Goal: Task Accomplishment & Management: Use online tool/utility

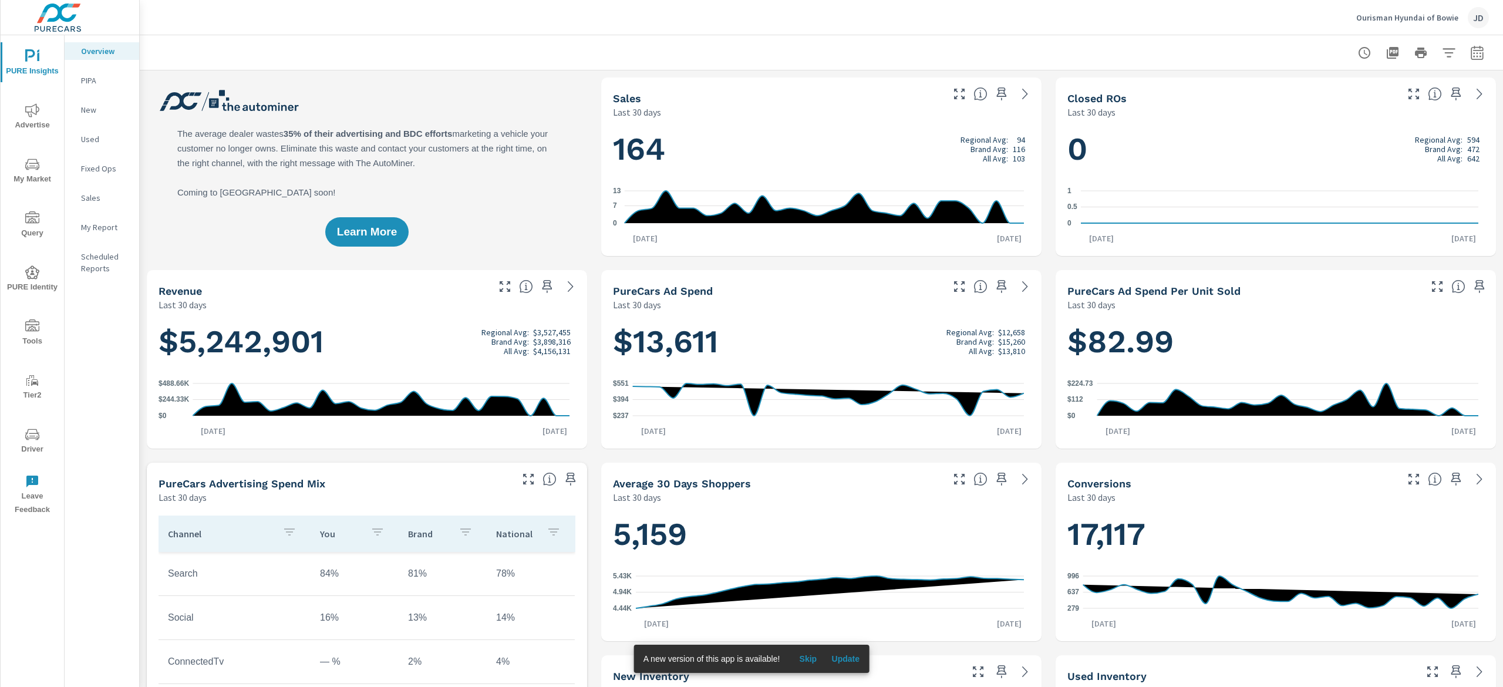
click at [24, 175] on span "My Market" at bounding box center [32, 171] width 56 height 29
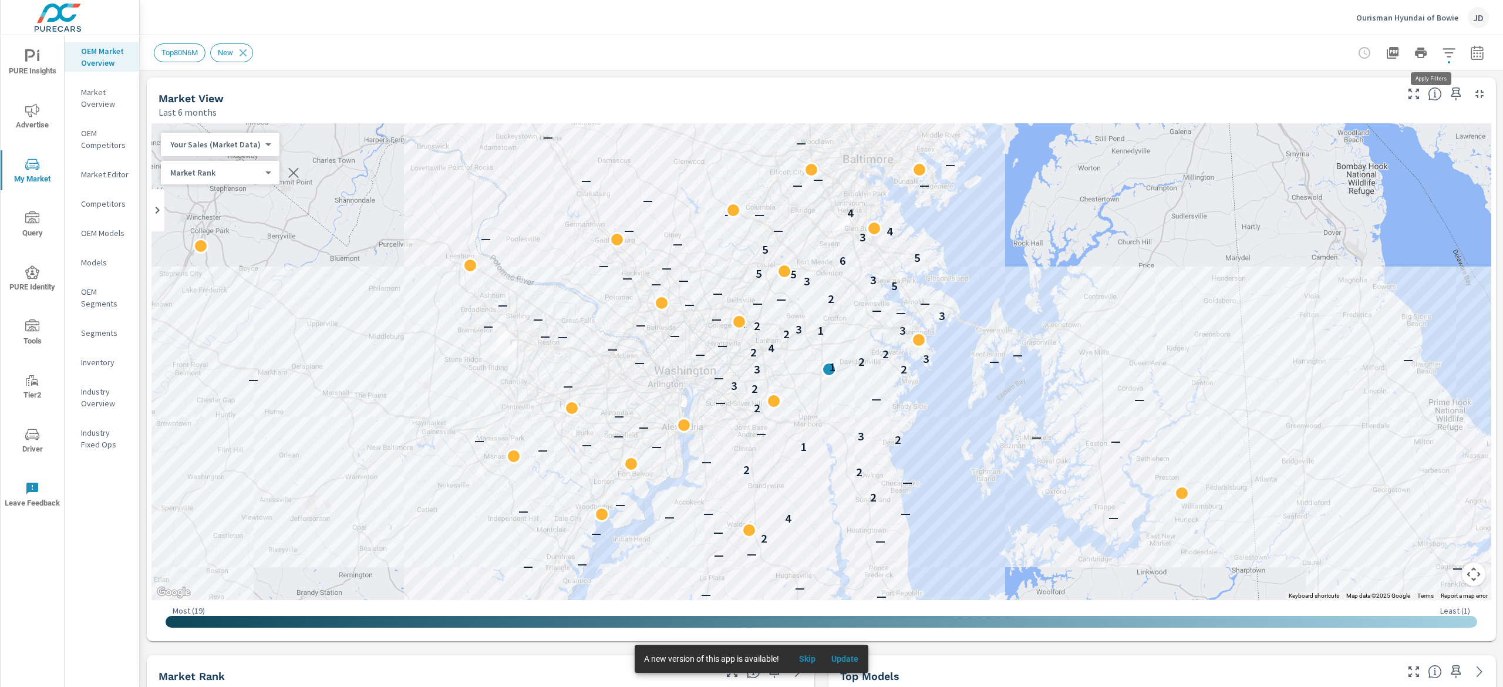
click at [1442, 49] on icon "button" at bounding box center [1448, 52] width 12 height 9
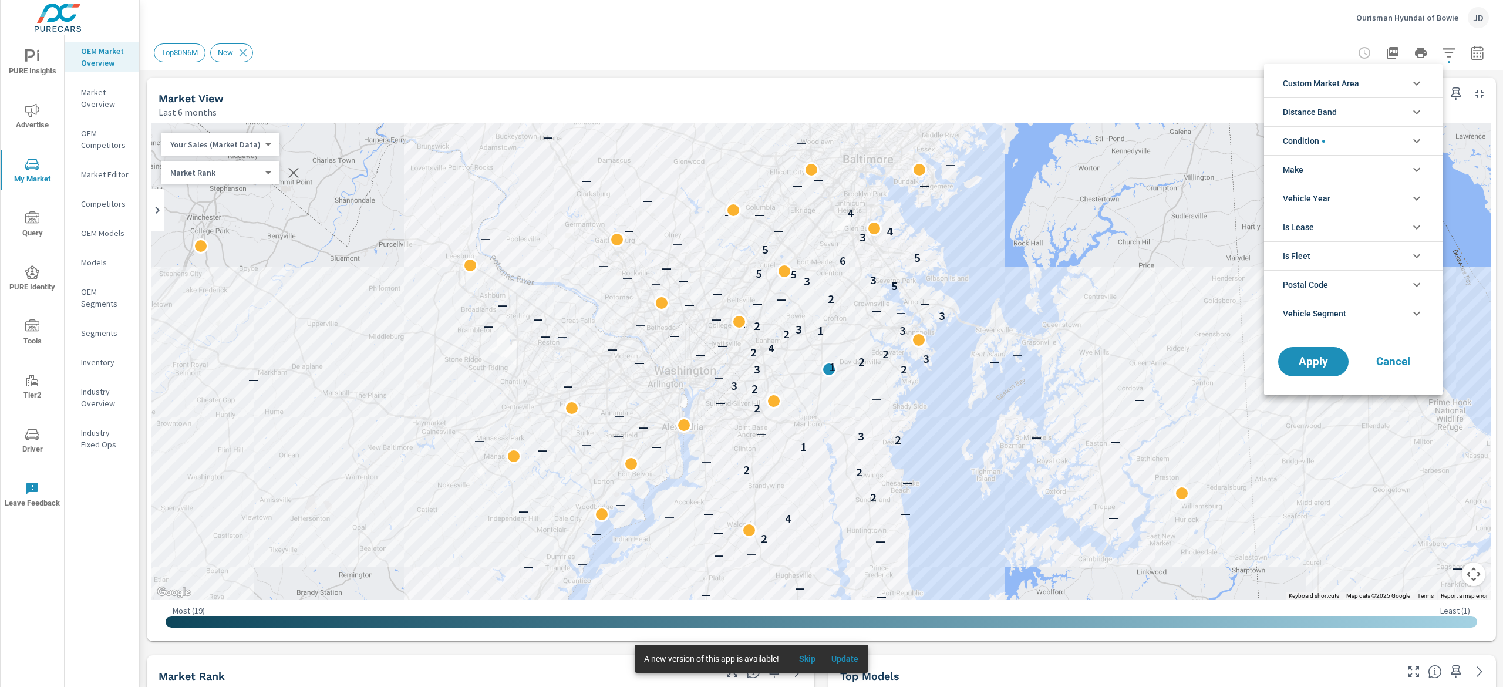
click at [1405, 81] on li "Custom Market Area" at bounding box center [1353, 83] width 178 height 29
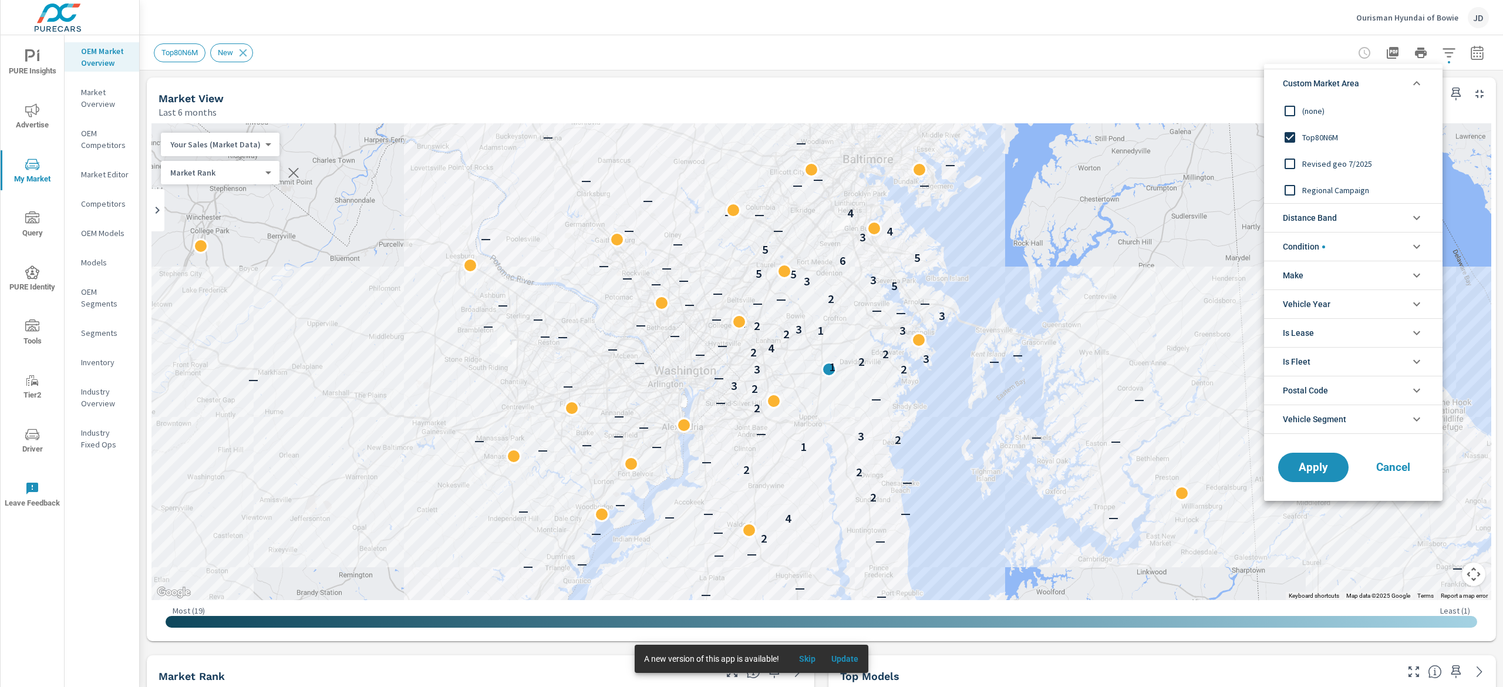
click at [1346, 194] on span "Regional Campaign" at bounding box center [1366, 190] width 129 height 14
click at [1301, 473] on span "Apply" at bounding box center [1313, 467] width 48 height 11
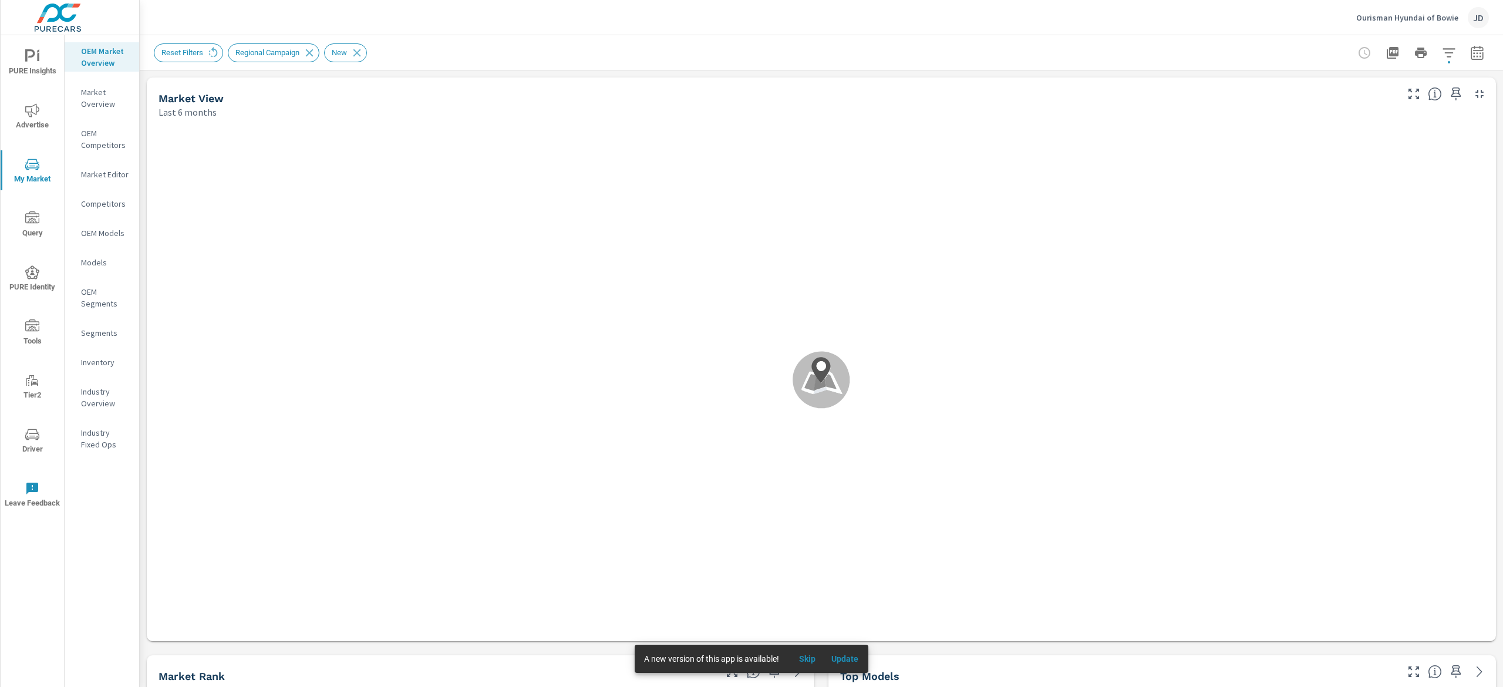
scroll to position [1, 0]
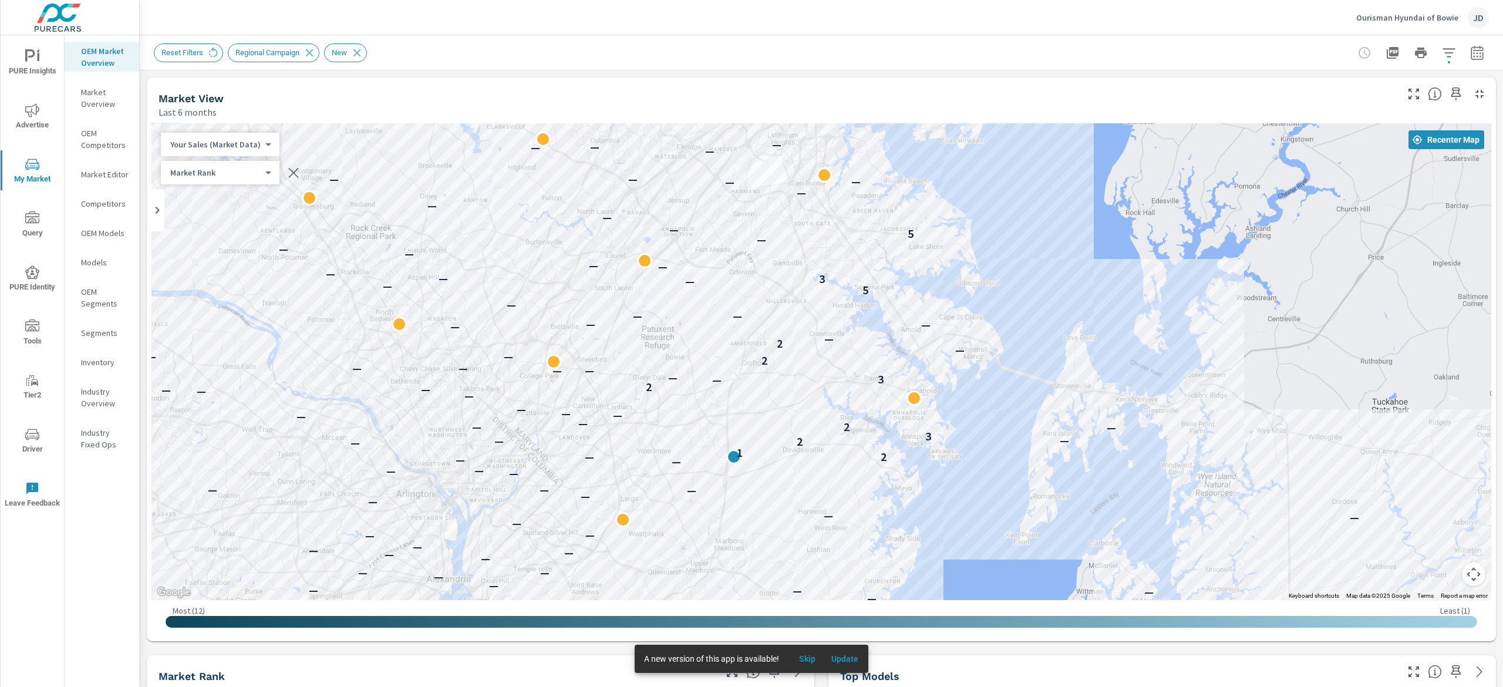
drag, startPoint x: 1116, startPoint y: 338, endPoint x: 1496, endPoint y: 443, distance: 394.8
click at [1496, 443] on div "Market Overview Ourisman Hyundai of Bowie Report date range: Mar 01, 2025 - Aug…" at bounding box center [821, 361] width 1363 height 652
